Goal: Information Seeking & Learning: Learn about a topic

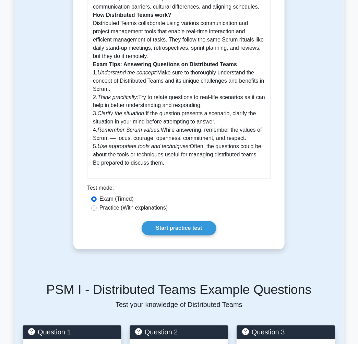
scroll to position [310, 0]
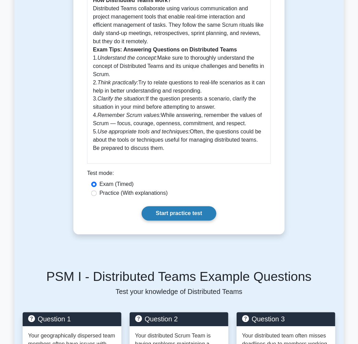
click at [186, 219] on link "Start practice test" at bounding box center [179, 214] width 74 height 14
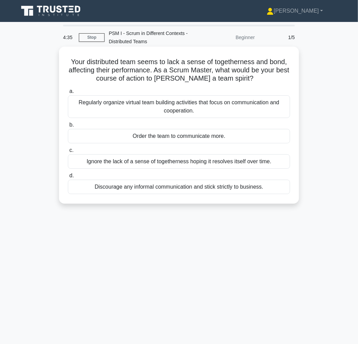
click at [101, 109] on div "Regularly organize virtual team building activities that focus on communication…" at bounding box center [179, 106] width 222 height 23
click at [68, 94] on input "a. Regularly organize virtual team building activities that focus on communicat…" at bounding box center [68, 91] width 0 height 4
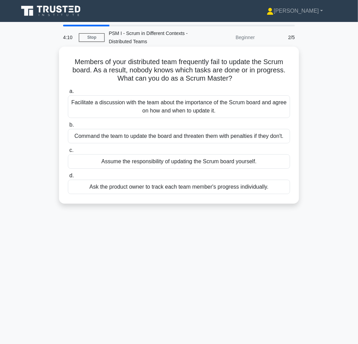
click at [125, 108] on div "Facilitate a discussion with the team about the importance of the Scrum board a…" at bounding box center [179, 106] width 222 height 23
click at [68, 94] on input "a. Facilitate a discussion with the team about the importance of the Scrum boar…" at bounding box center [68, 91] width 0 height 4
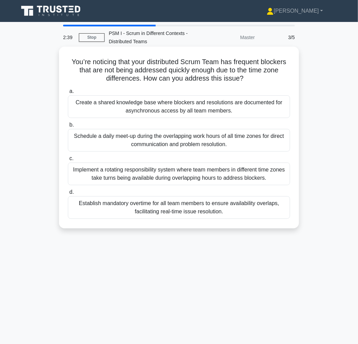
click at [109, 140] on div "Schedule a daily meet-up during the overlapping work hours of all time zones fo…" at bounding box center [179, 140] width 222 height 23
click at [68, 127] on input "b. Schedule a daily meet-up during the overlapping work hours of all time zones…" at bounding box center [68, 125] width 0 height 4
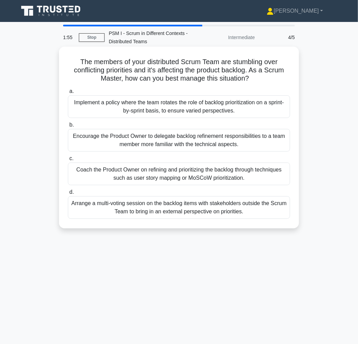
click at [103, 170] on div "Coach the Product Owner on refining and prioritizing the backlog through techni…" at bounding box center [179, 174] width 222 height 23
click at [68, 161] on input "c. Coach the Product Owner on refining and prioritizing the backlog through tec…" at bounding box center [68, 158] width 0 height 4
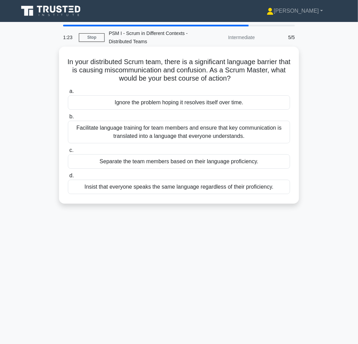
click at [128, 124] on div "Facilitate language training for team members and ensure that key communication…" at bounding box center [179, 132] width 222 height 23
click at [68, 119] on input "b. Facilitate language training for team members and ensure that key communicat…" at bounding box center [68, 117] width 0 height 4
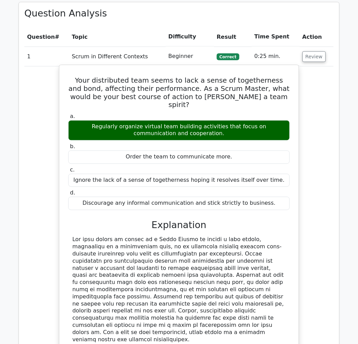
scroll to position [565, 0]
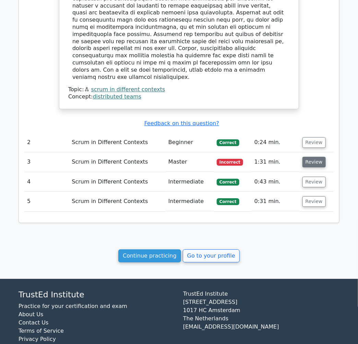
click at [303, 157] on button "Review" at bounding box center [314, 162] width 23 height 11
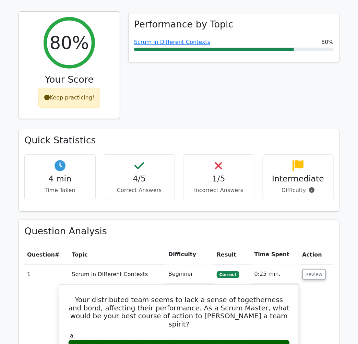
scroll to position [0, 0]
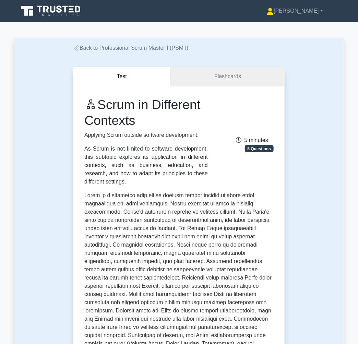
click at [200, 80] on link "Flashcards" at bounding box center [228, 77] width 114 height 20
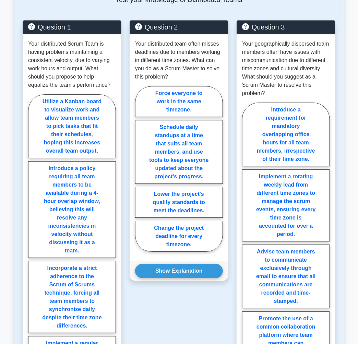
scroll to position [301, 0]
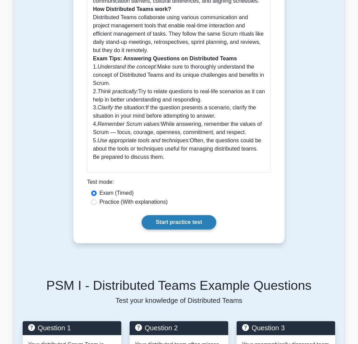
click at [172, 223] on link "Start practice test" at bounding box center [179, 222] width 74 height 14
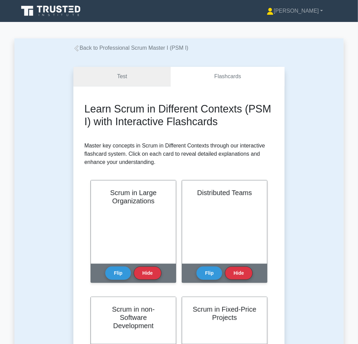
click at [116, 73] on link "Test" at bounding box center [121, 77] width 97 height 20
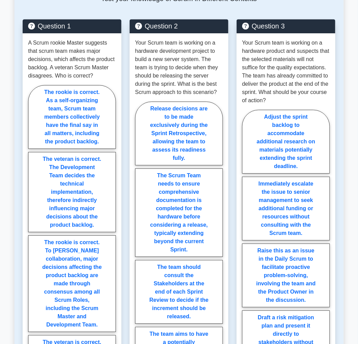
scroll to position [301, 0]
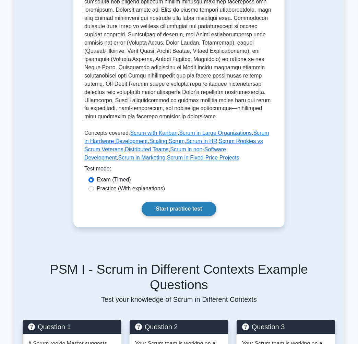
click at [178, 202] on link "Start practice test" at bounding box center [179, 209] width 74 height 14
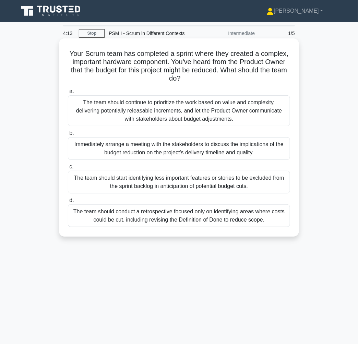
click at [103, 108] on div "The team should continue to prioritize the work based on value and complexity, …" at bounding box center [179, 110] width 222 height 31
click at [68, 94] on input "a. The team should continue to prioritize the work based on value and complexit…" at bounding box center [68, 91] width 0 height 4
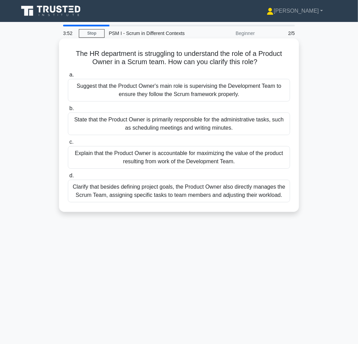
click at [107, 162] on div "Explain that the Product Owner is accountable for maximizing the value of the p…" at bounding box center [179, 157] width 222 height 23
click at [68, 144] on input "c. Explain that the Product Owner is accountable for maximizing the value of th…" at bounding box center [68, 142] width 0 height 4
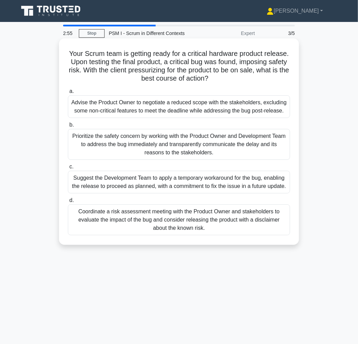
click at [189, 148] on div "Prioritize the safety concern by working with the Product Owner and Development…" at bounding box center [179, 144] width 222 height 31
click at [68, 127] on input "b. Prioritize the safety concern by working with the Product Owner and Developm…" at bounding box center [68, 125] width 0 height 4
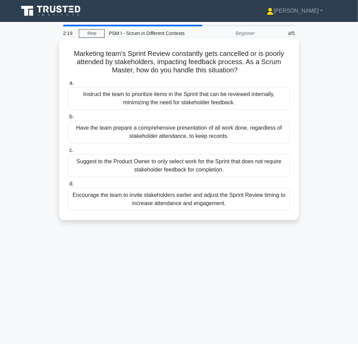
click at [190, 197] on div "Encourage the team to invite stakeholders earlier and adjust the Sprint Review …" at bounding box center [179, 199] width 222 height 23
click at [68, 186] on input "d. Encourage the team to invite stakeholders earlier and adjust the Sprint Revi…" at bounding box center [68, 184] width 0 height 4
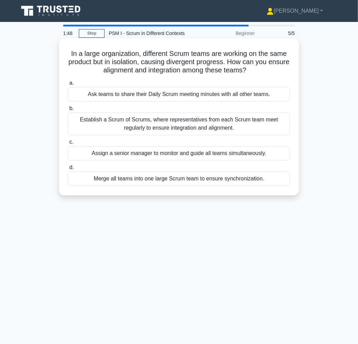
click at [161, 126] on div "Establish a Scrum of Scrums, where representatives from each Scrum team meet re…" at bounding box center [179, 124] width 222 height 23
click at [68, 111] on input "b. Establish a Scrum of Scrums, where representatives from each Scrum team meet…" at bounding box center [68, 108] width 0 height 4
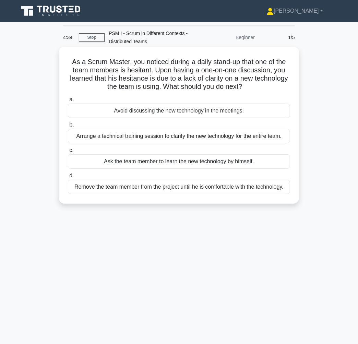
click at [86, 139] on div "Arrange a technical training session to clarify the new technology for the enti…" at bounding box center [179, 136] width 222 height 14
click at [68, 127] on input "b. Arrange a technical training session to clarify the new technology for the e…" at bounding box center [68, 125] width 0 height 4
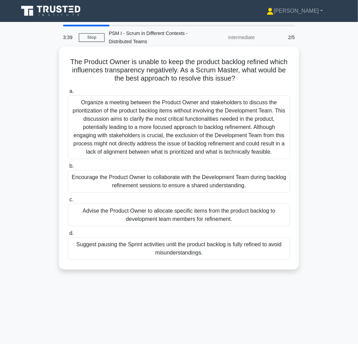
click at [129, 180] on div "Encourage the Product Owner to collaborate with the Development Team during bac…" at bounding box center [179, 181] width 222 height 23
click at [68, 168] on input "b. Encourage the Product Owner to collaborate with the Development Team during …" at bounding box center [68, 166] width 0 height 4
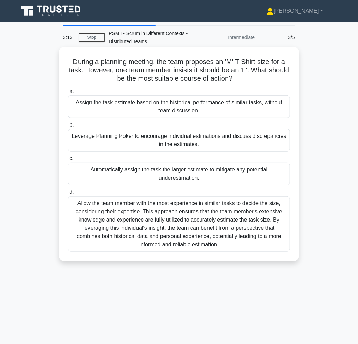
click at [131, 145] on div "Leverage Planning Poker to encourage individual estimations and discuss discrep…" at bounding box center [179, 140] width 222 height 23
click at [68, 127] on input "b. Leverage Planning Poker to encourage individual estimations and discuss disc…" at bounding box center [68, 125] width 0 height 4
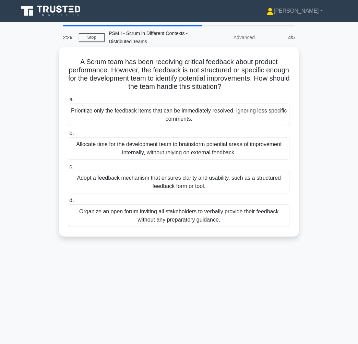
click at [204, 149] on div "Allocate time for the development team to brainstorm potential areas of improve…" at bounding box center [179, 148] width 222 height 23
click at [68, 136] on input "b. Allocate time for the development team to brainstorm potential areas of impr…" at bounding box center [68, 133] width 0 height 4
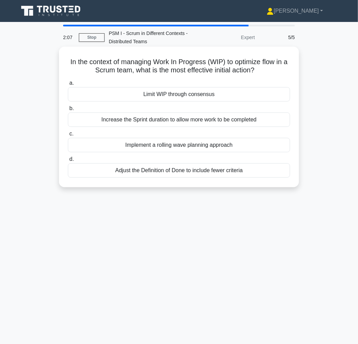
click at [202, 93] on div "Limit WIP through consensus" at bounding box center [179, 94] width 222 height 14
click at [68, 85] on input "a. Limit WIP through consensus" at bounding box center [68, 83] width 0 height 4
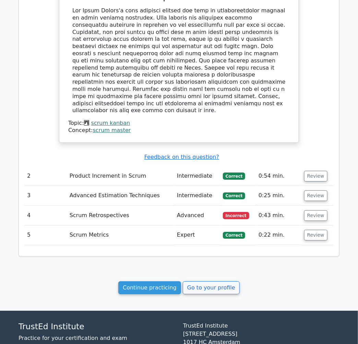
scroll to position [582, 0]
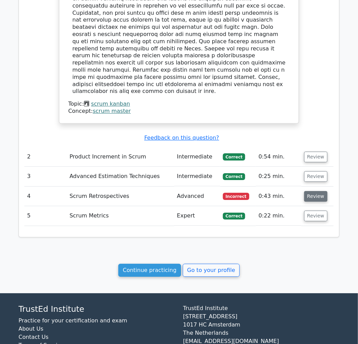
click at [313, 191] on button "Review" at bounding box center [315, 196] width 23 height 11
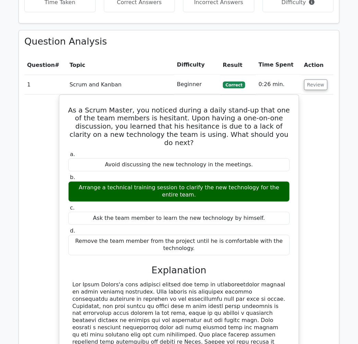
scroll to position [0, 0]
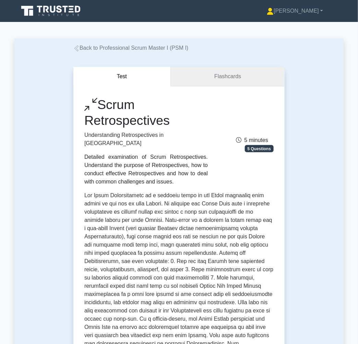
click at [203, 72] on link "Flashcards" at bounding box center [228, 77] width 114 height 20
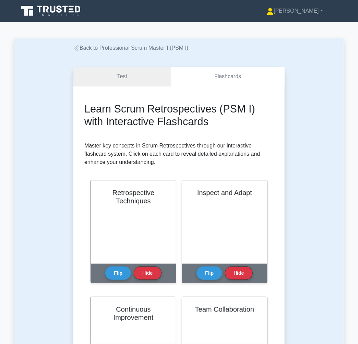
click at [115, 78] on link "Test" at bounding box center [121, 77] width 97 height 20
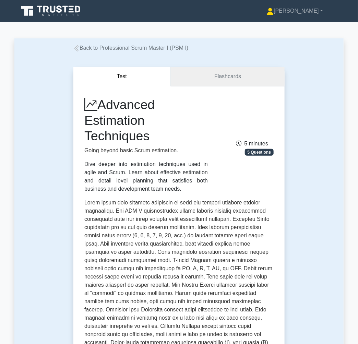
click at [205, 76] on link "Flashcards" at bounding box center [228, 77] width 114 height 20
